Goal: Transaction & Acquisition: Purchase product/service

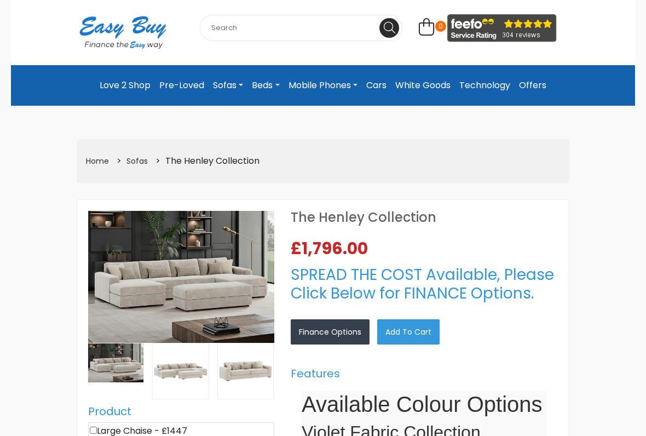
select select "104"
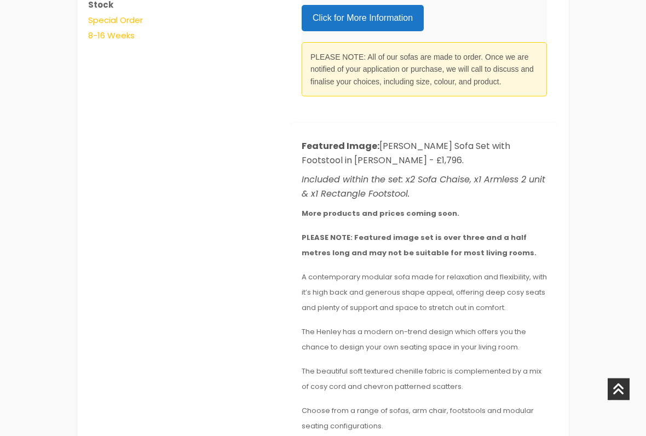
scroll to position [774, 0]
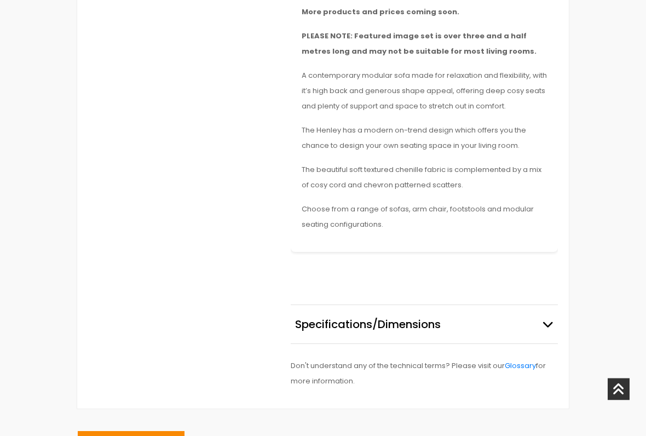
click at [549, 320] on icon "button" at bounding box center [548, 324] width 11 height 11
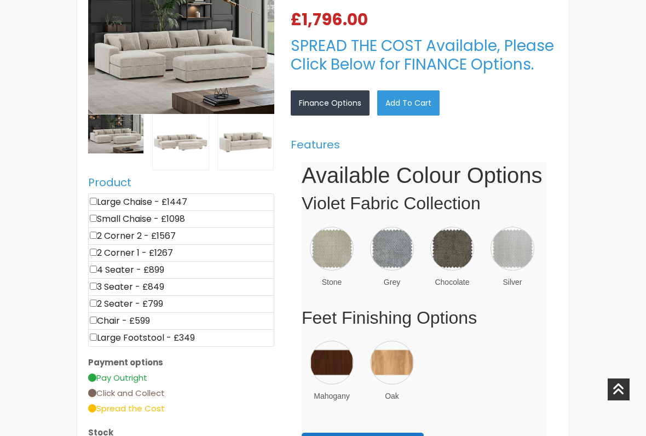
scroll to position [343, 0]
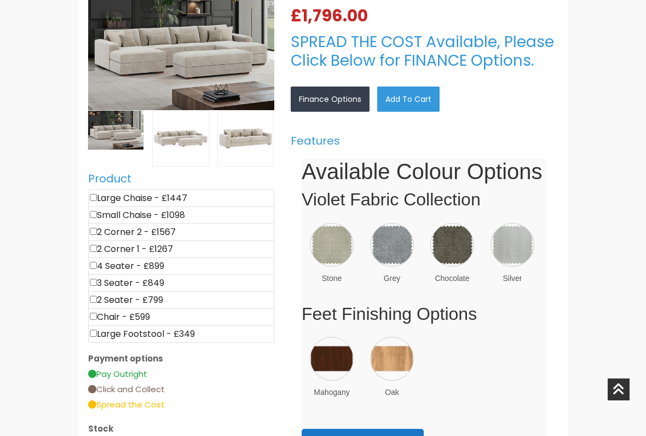
click at [513, 247] on img at bounding box center [513, 245] width 44 height 44
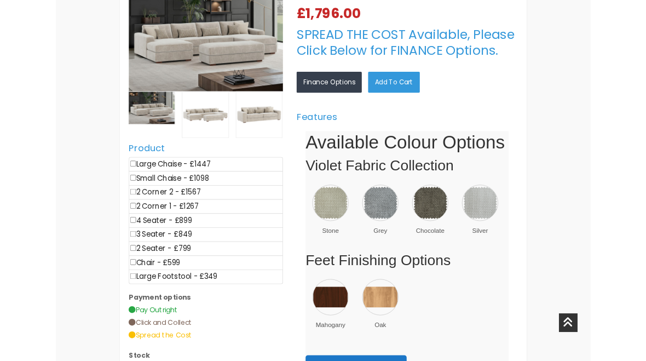
scroll to position [374, 0]
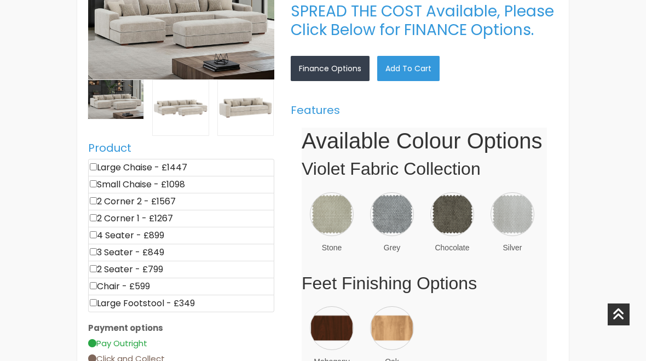
click at [0, 0] on link "×" at bounding box center [0, 0] width 0 height 0
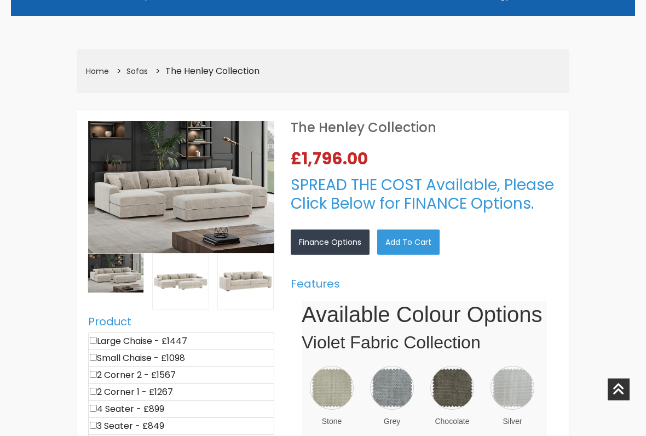
click at [340, 360] on img at bounding box center [332, 388] width 44 height 44
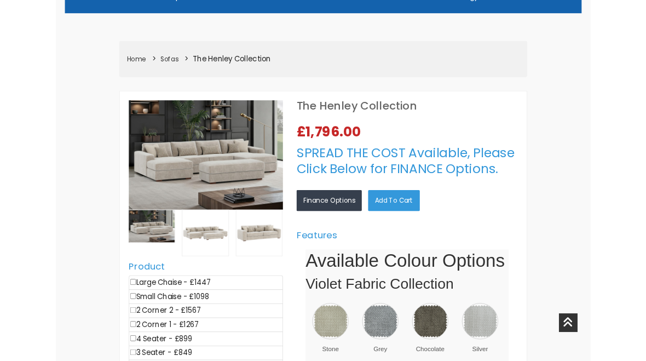
scroll to position [231, 0]
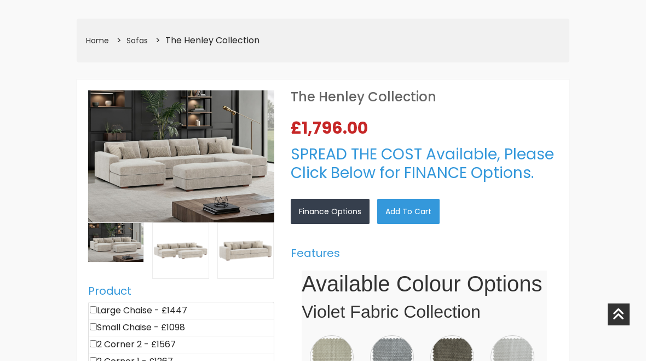
click at [0, 0] on link "×" at bounding box center [0, 0] width 0 height 0
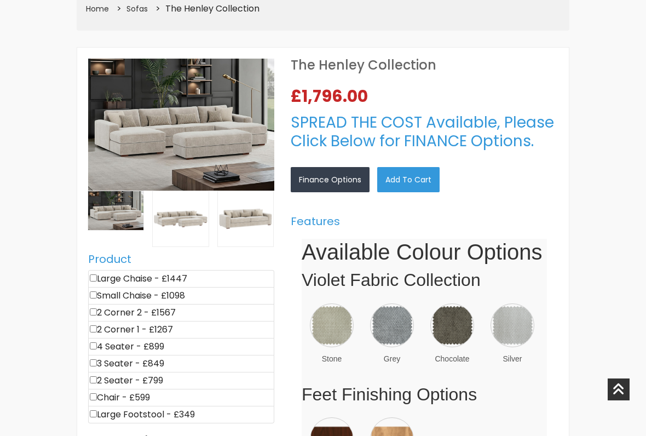
click at [333, 323] on img at bounding box center [332, 326] width 44 height 44
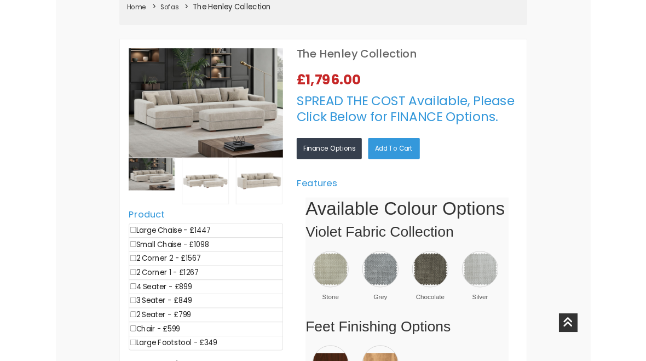
scroll to position [293, 0]
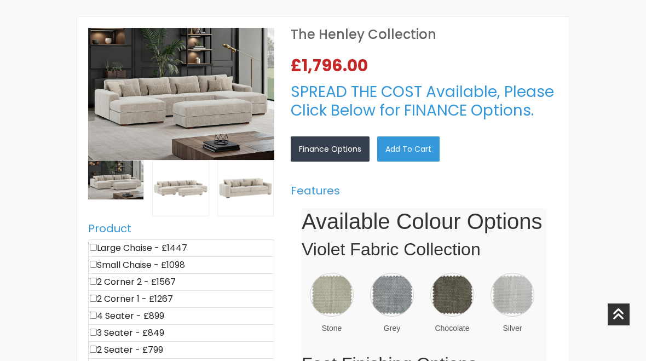
click at [0, 0] on div "×" at bounding box center [0, 0] width 0 height 0
click at [0, 0] on link "×" at bounding box center [0, 0] width 0 height 0
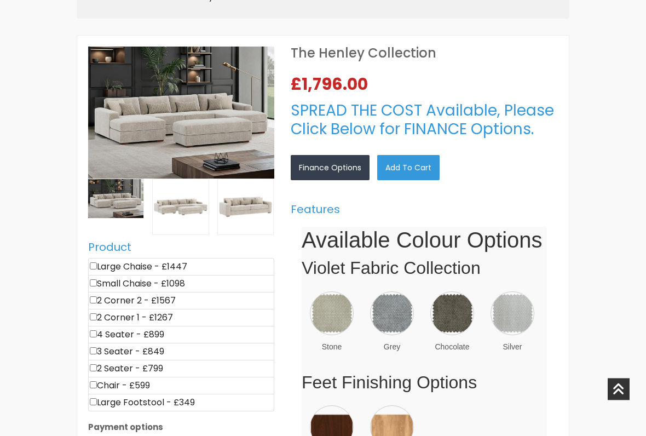
scroll to position [274, 0]
click at [100, 262] on li "Large Chaise - £1447" at bounding box center [181, 267] width 186 height 18
click at [96, 262] on input"] "checkbox" at bounding box center [93, 265] width 7 height 7
checkbox input"] "true"
type input "1447"
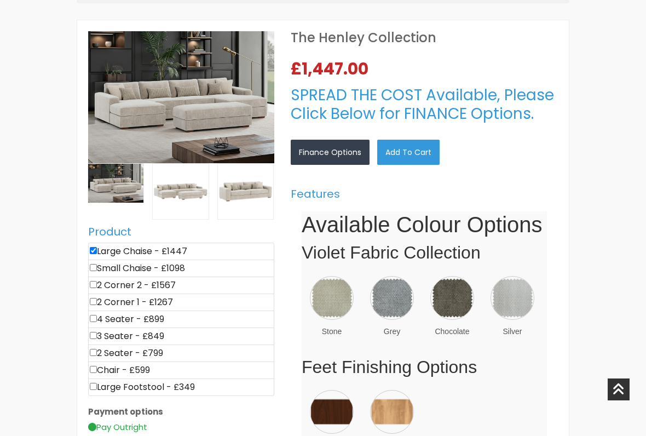
scroll to position [289, 0]
click at [419, 149] on link "Add to Cart" at bounding box center [408, 152] width 62 height 25
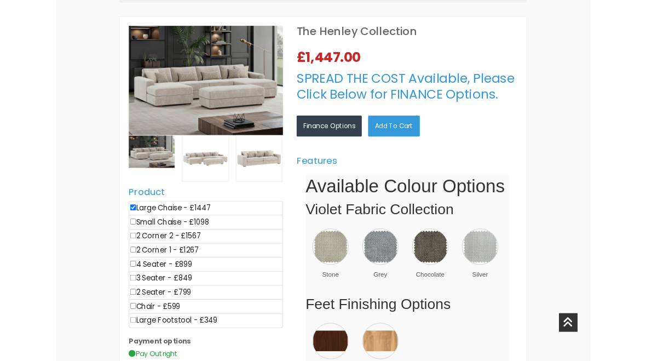
scroll to position [0, 0]
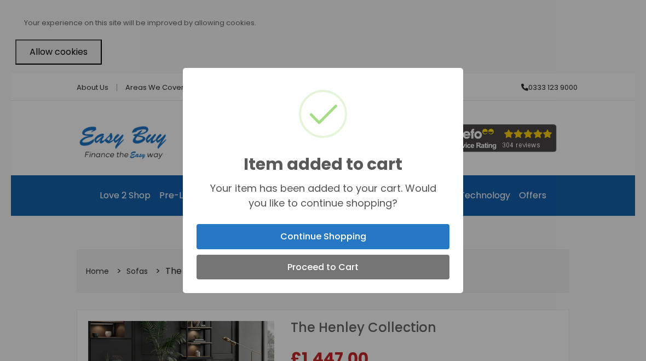
click at [356, 277] on button "Proceed to Cart" at bounding box center [323, 267] width 253 height 25
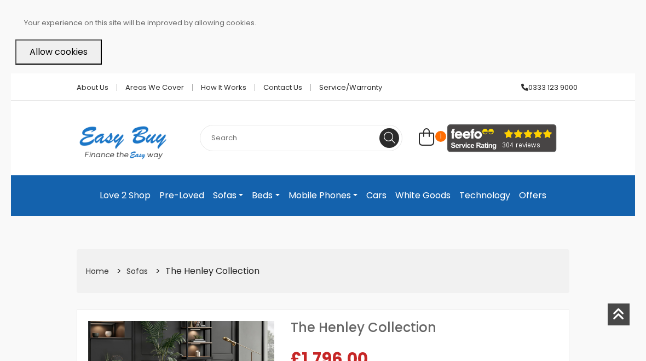
scroll to position [293, 0]
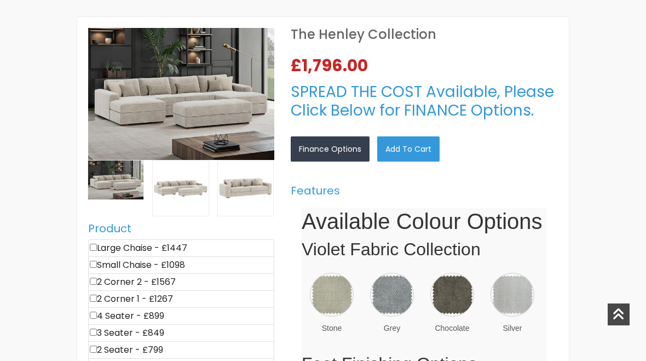
select select "104"
click at [0, 0] on link "×" at bounding box center [0, 0] width 0 height 0
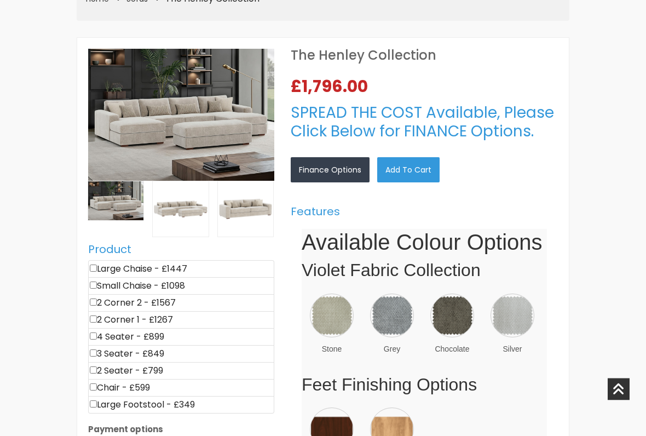
scroll to position [272, 0]
click at [95, 304] on input"] "checkbox" at bounding box center [93, 302] width 7 height 7
checkbox input"] "true"
type input "1567"
click at [199, 117] on img at bounding box center [181, 114] width 186 height 131
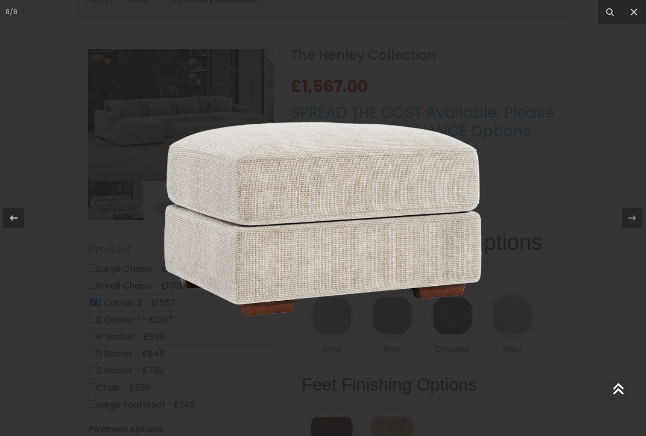
click at [628, 19] on button at bounding box center [634, 12] width 24 height 24
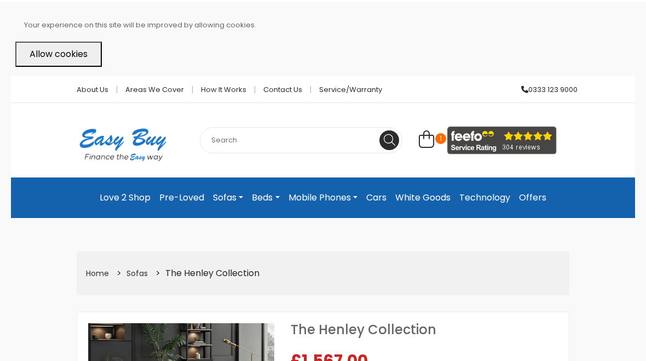
scroll to position [293, 0]
